Goal: Information Seeking & Learning: Learn about a topic

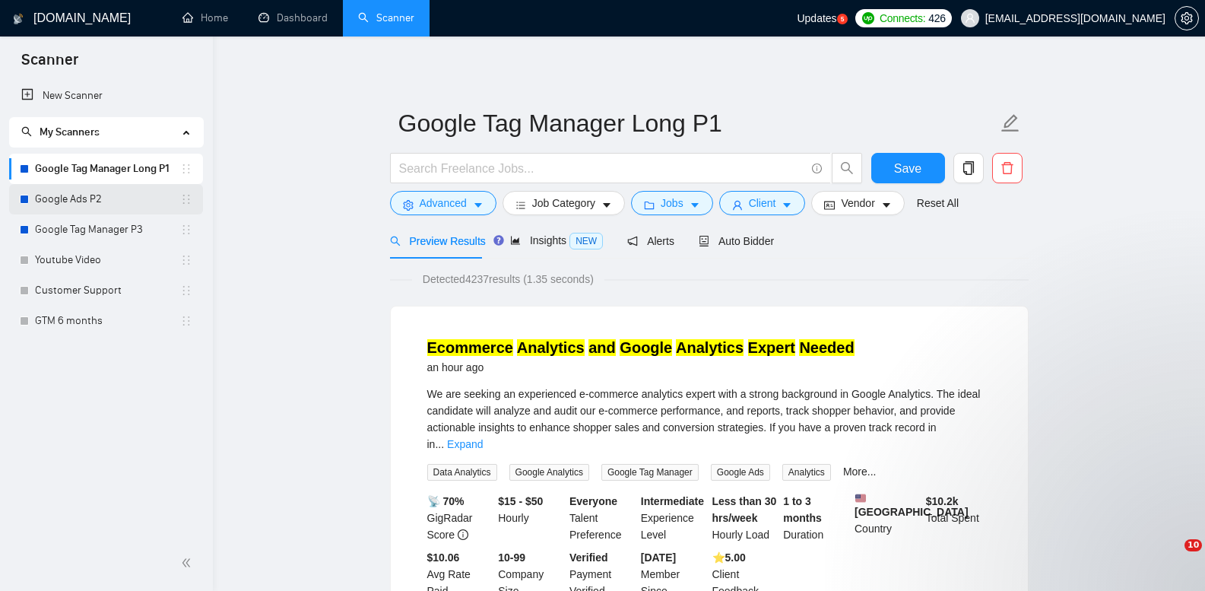
click at [103, 196] on link "Google Ads P2" at bounding box center [107, 199] width 145 height 30
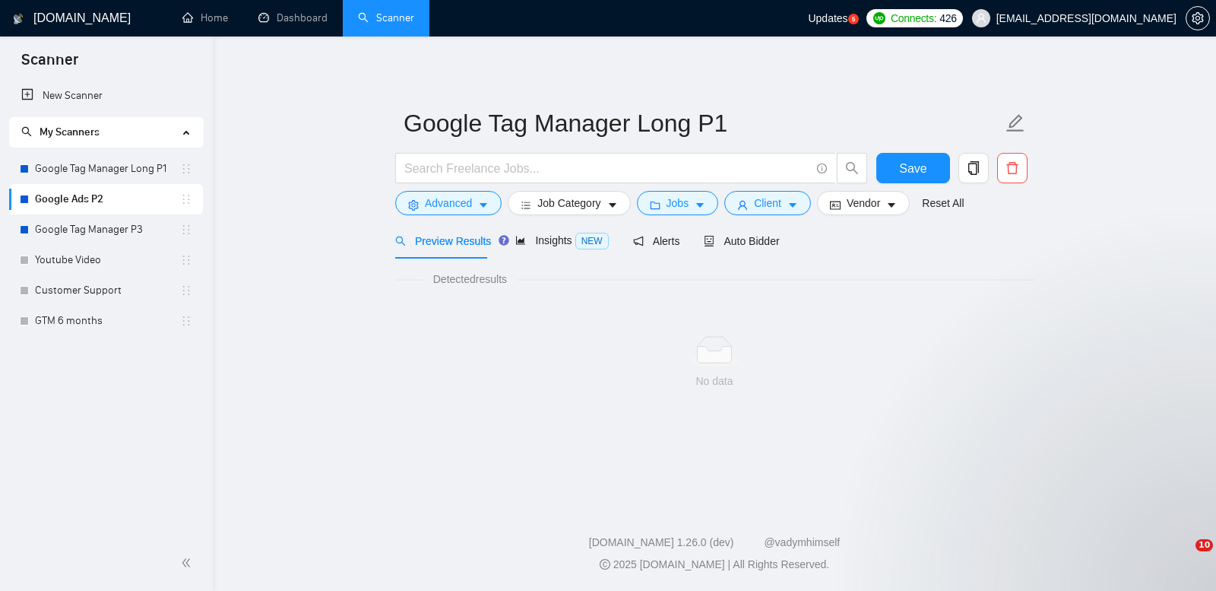
click at [103, 195] on link "Google Ads P2" at bounding box center [107, 199] width 145 height 30
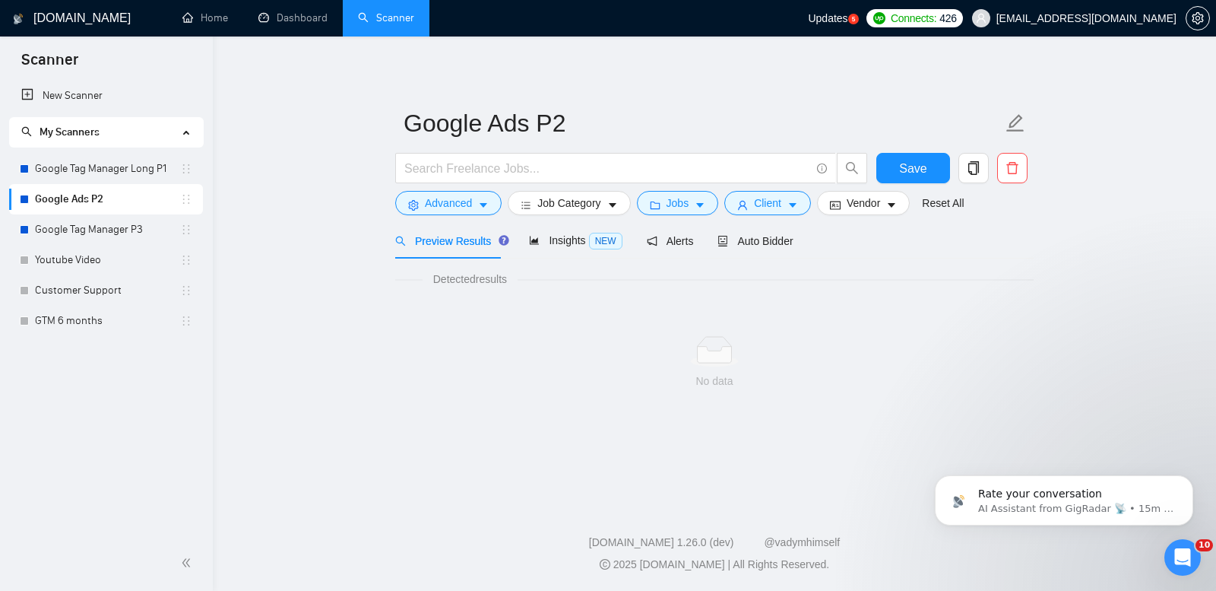
click at [692, 84] on div "Google Ads P2 Save Advanced Job Category Jobs Client Vendor Reset All Preview R…" at bounding box center [714, 243] width 638 height 365
click at [125, 236] on link "Google Tag Manager P3" at bounding box center [107, 229] width 145 height 30
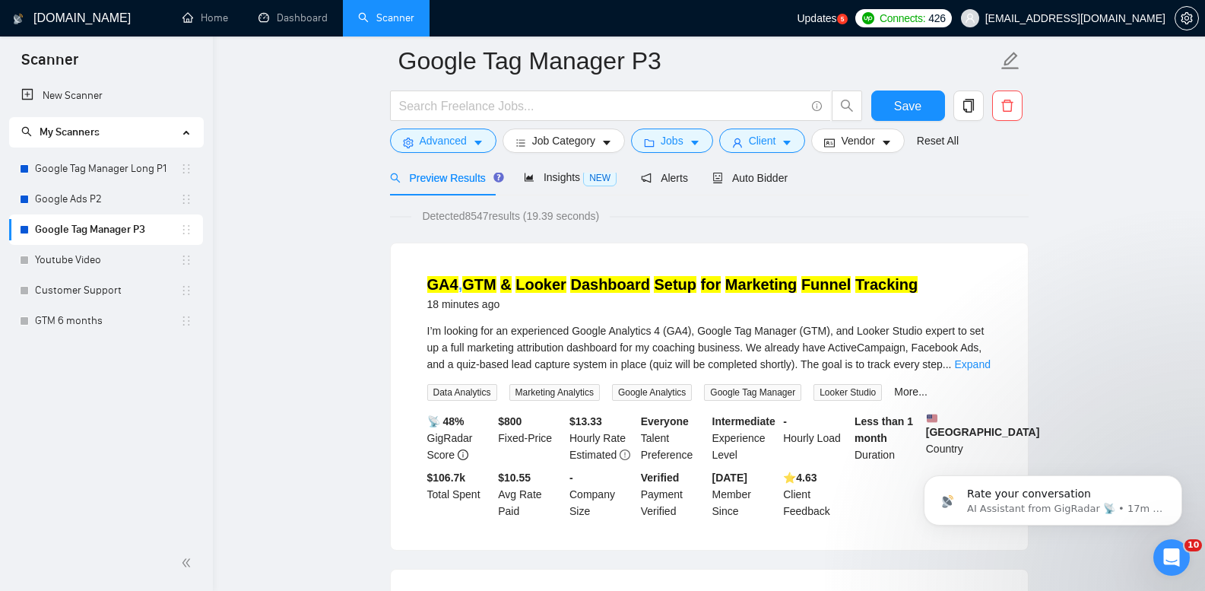
scroll to position [76, 0]
click at [102, 162] on link "Google Tag Manager Long P1" at bounding box center [107, 169] width 145 height 30
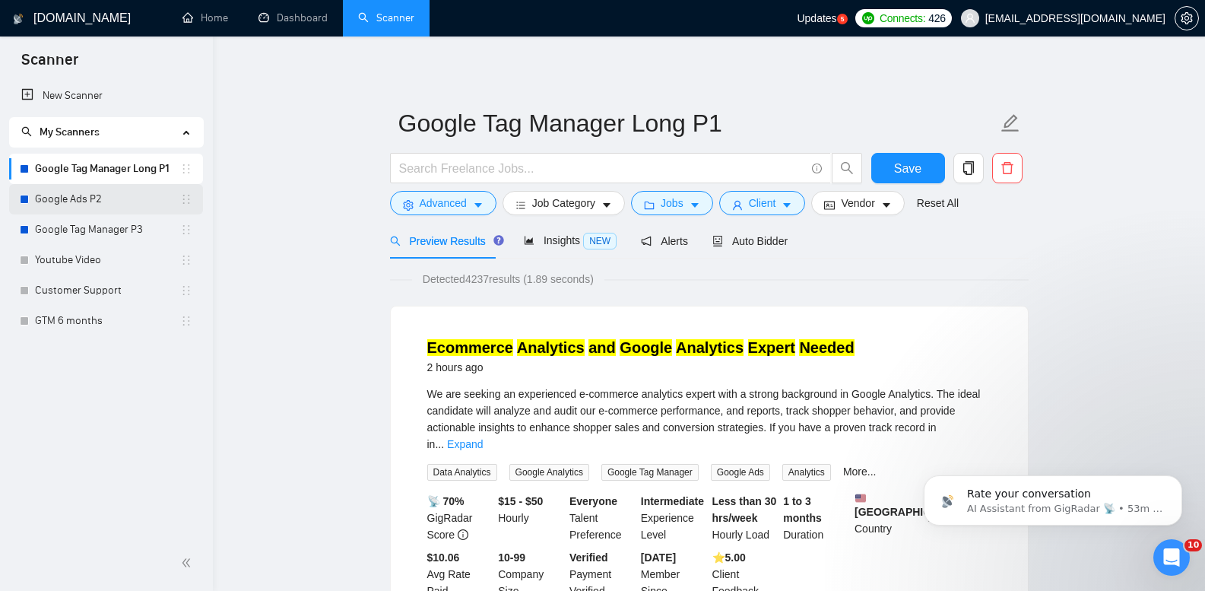
click at [85, 195] on link "Google Ads P2" at bounding box center [107, 199] width 145 height 30
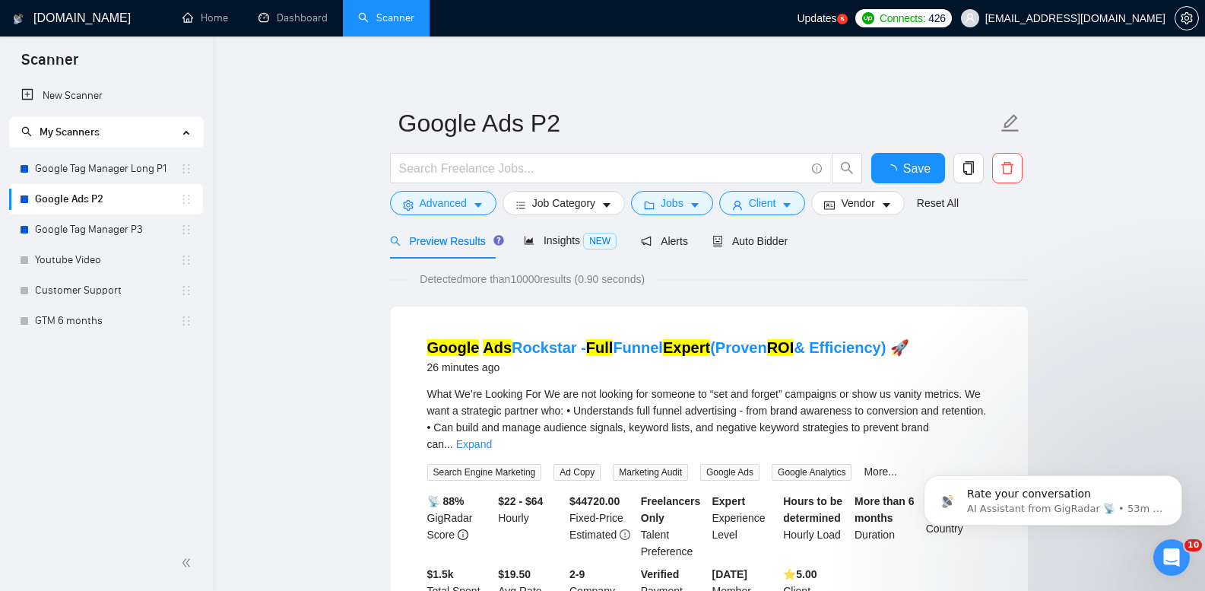
click at [128, 230] on link "Google Tag Manager P3" at bounding box center [107, 229] width 145 height 30
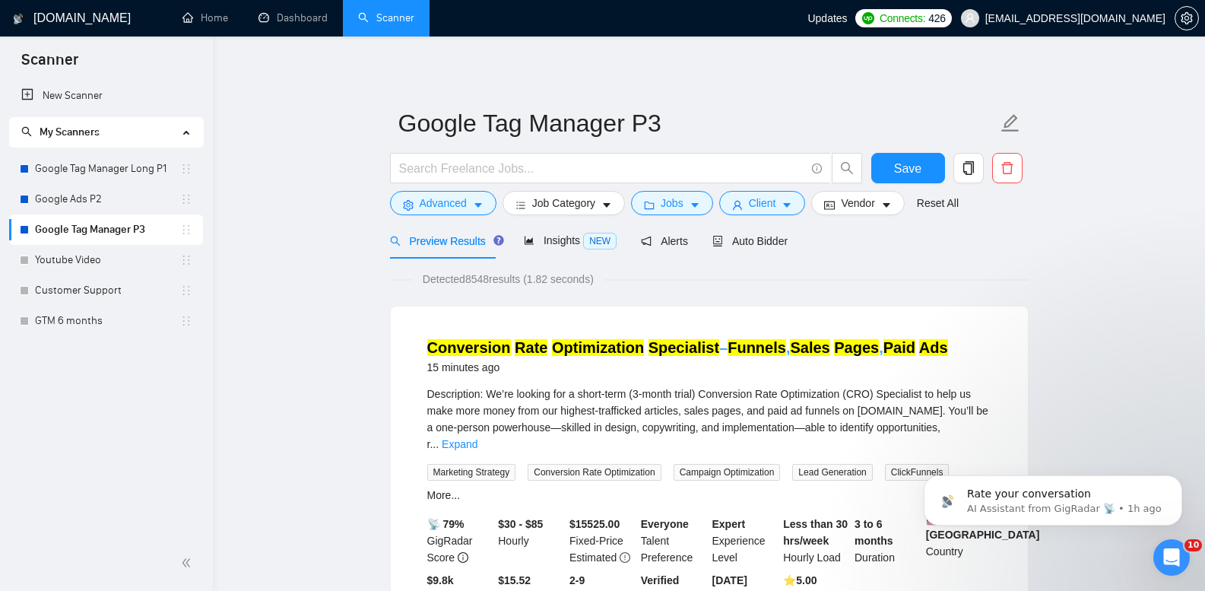
click at [625, 349] on mark "Optimization" at bounding box center [598, 347] width 92 height 17
click at [104, 253] on link "Youtube Video" at bounding box center [107, 260] width 145 height 30
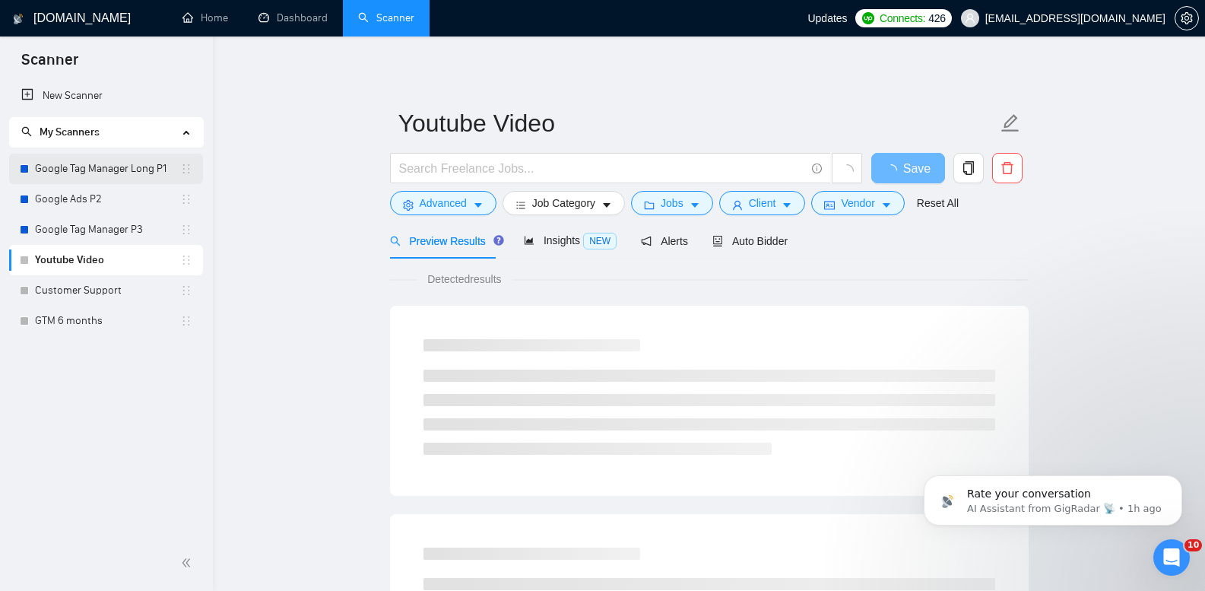
click at [125, 169] on link "Google Tag Manager Long P1" at bounding box center [107, 169] width 145 height 30
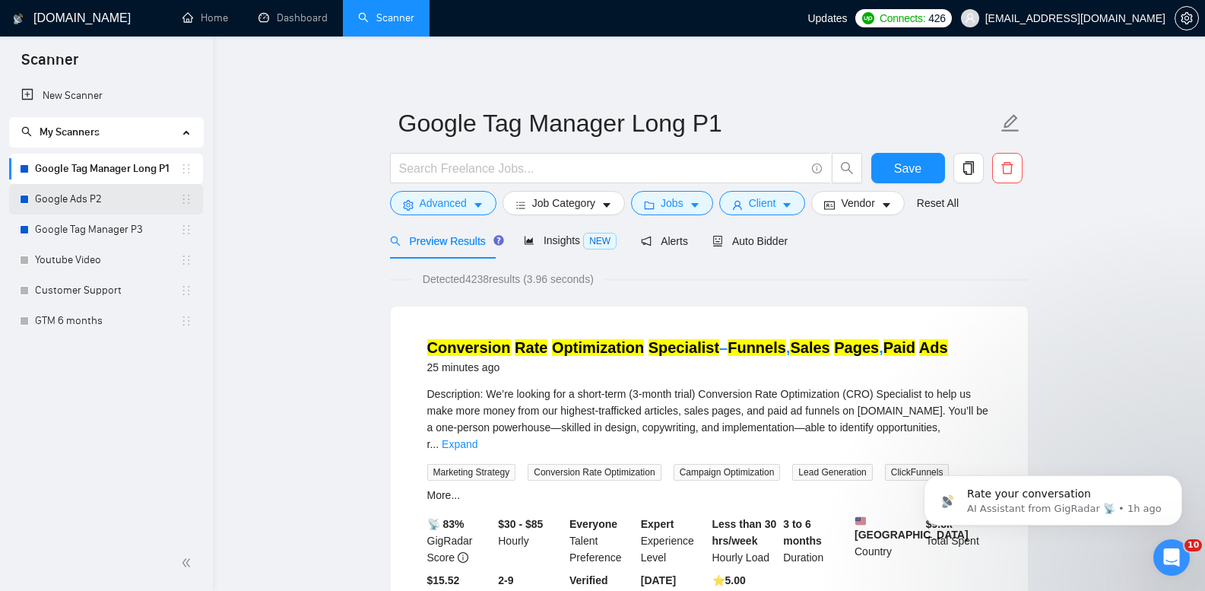
click at [91, 189] on link "Google Ads P2" at bounding box center [107, 199] width 145 height 30
